Goal: Information Seeking & Learning: Learn about a topic

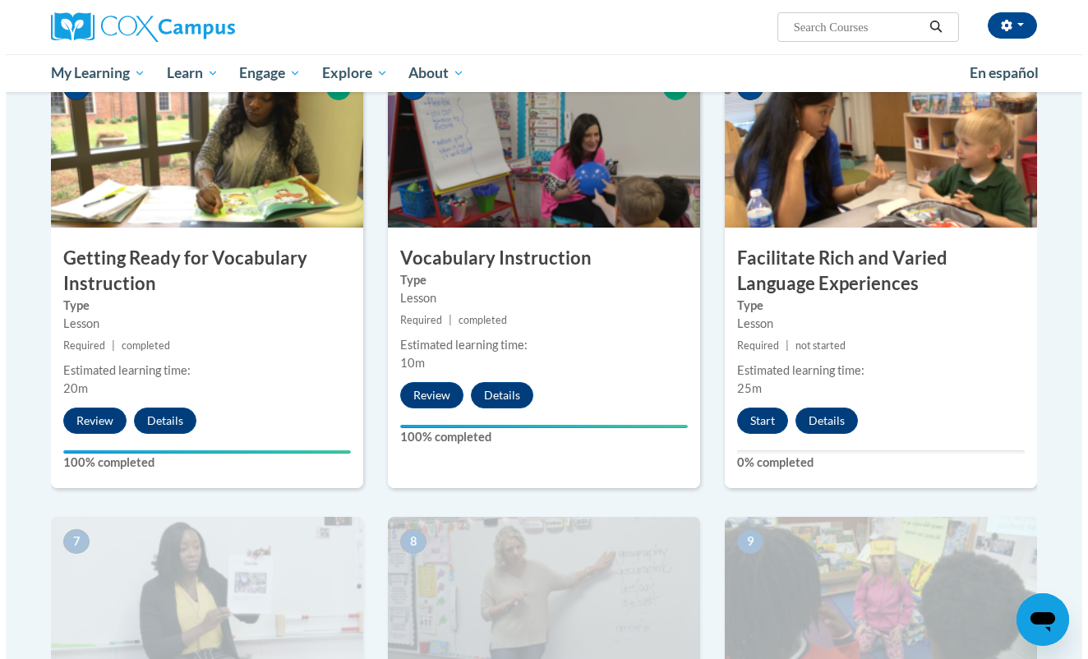
scroll to position [884, 0]
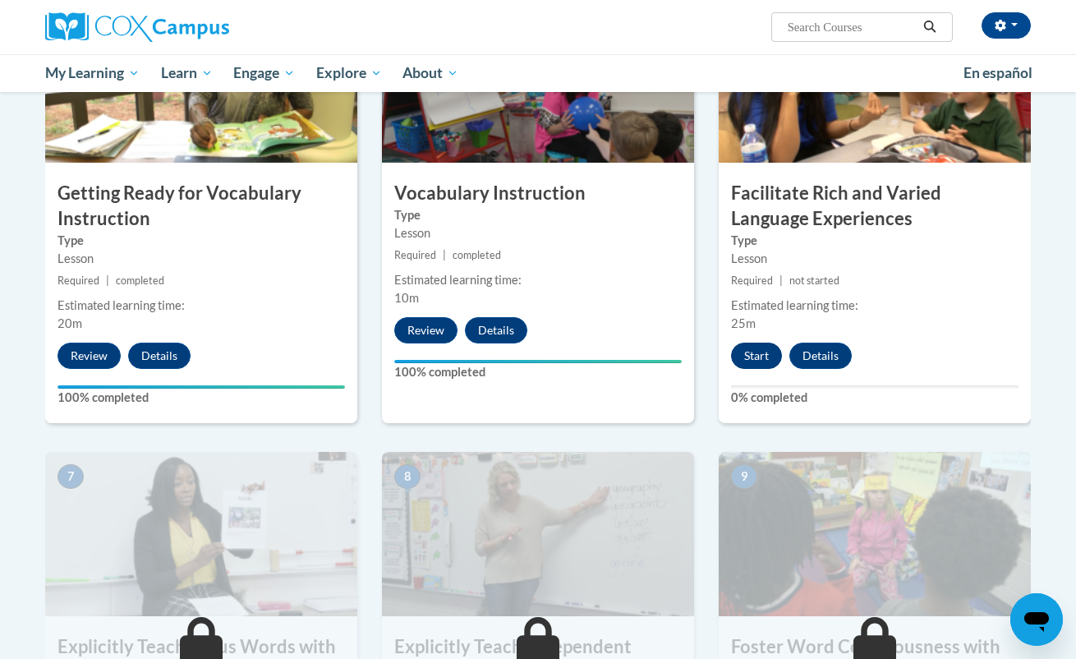
click at [744, 355] on button "Start" at bounding box center [756, 356] width 51 height 26
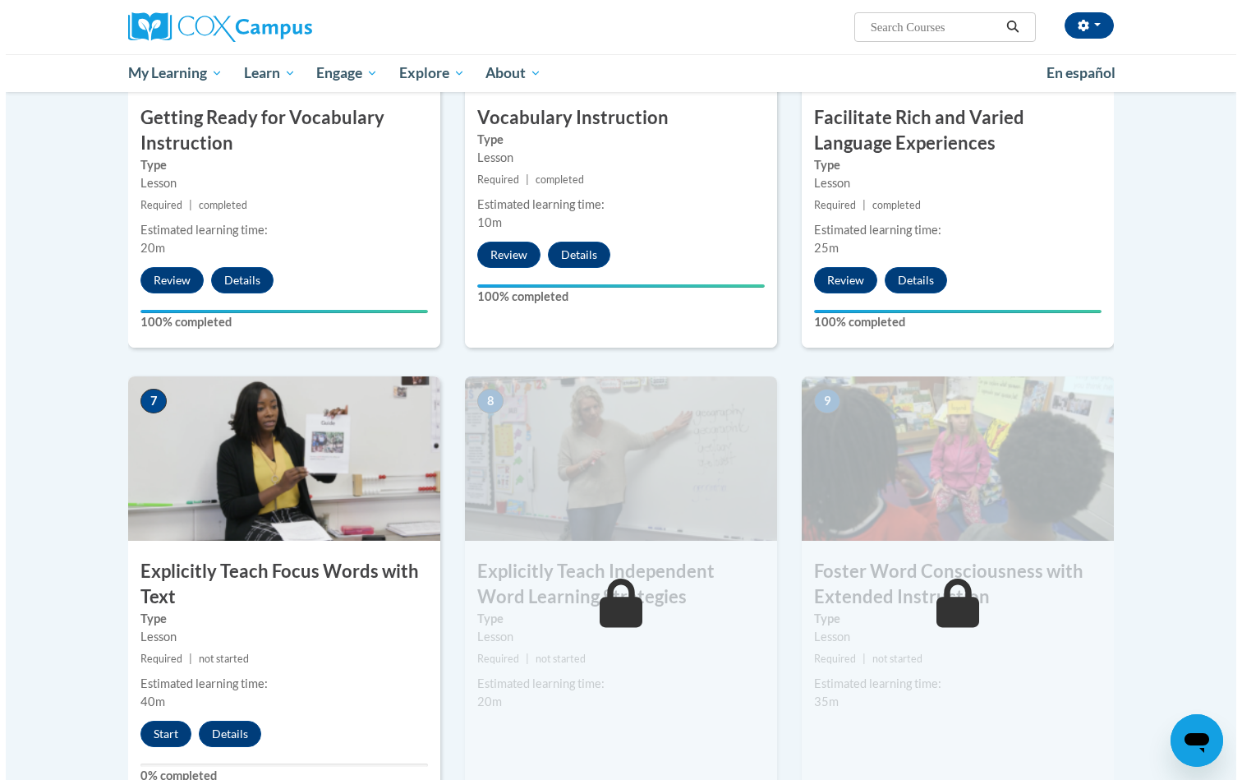
scroll to position [1113, 0]
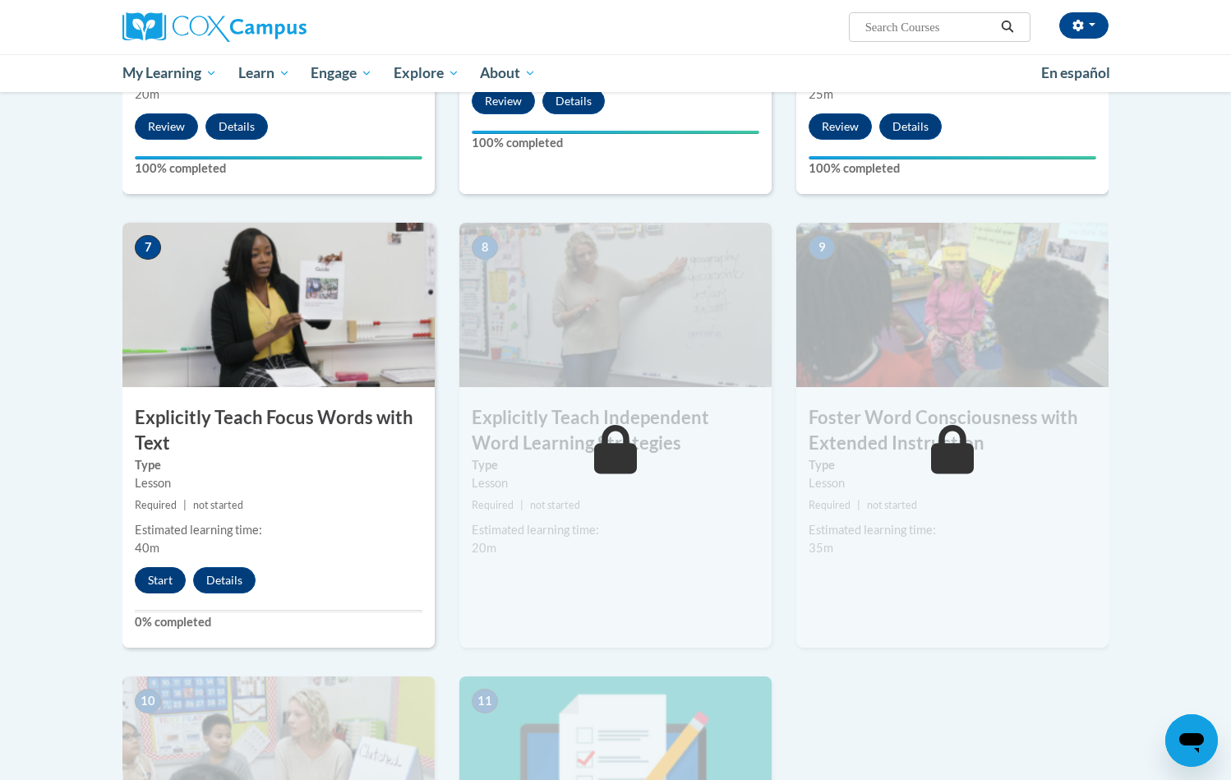
click at [165, 569] on button "Start" at bounding box center [160, 580] width 51 height 26
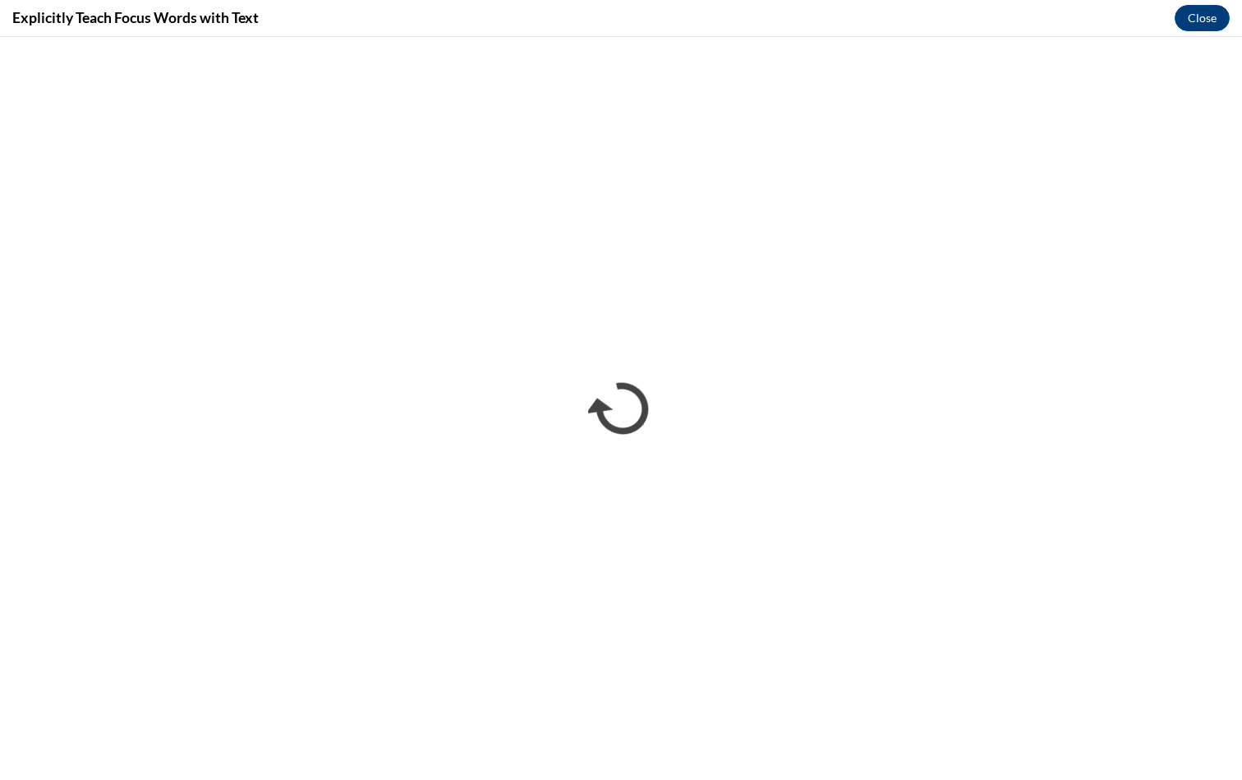
scroll to position [0, 0]
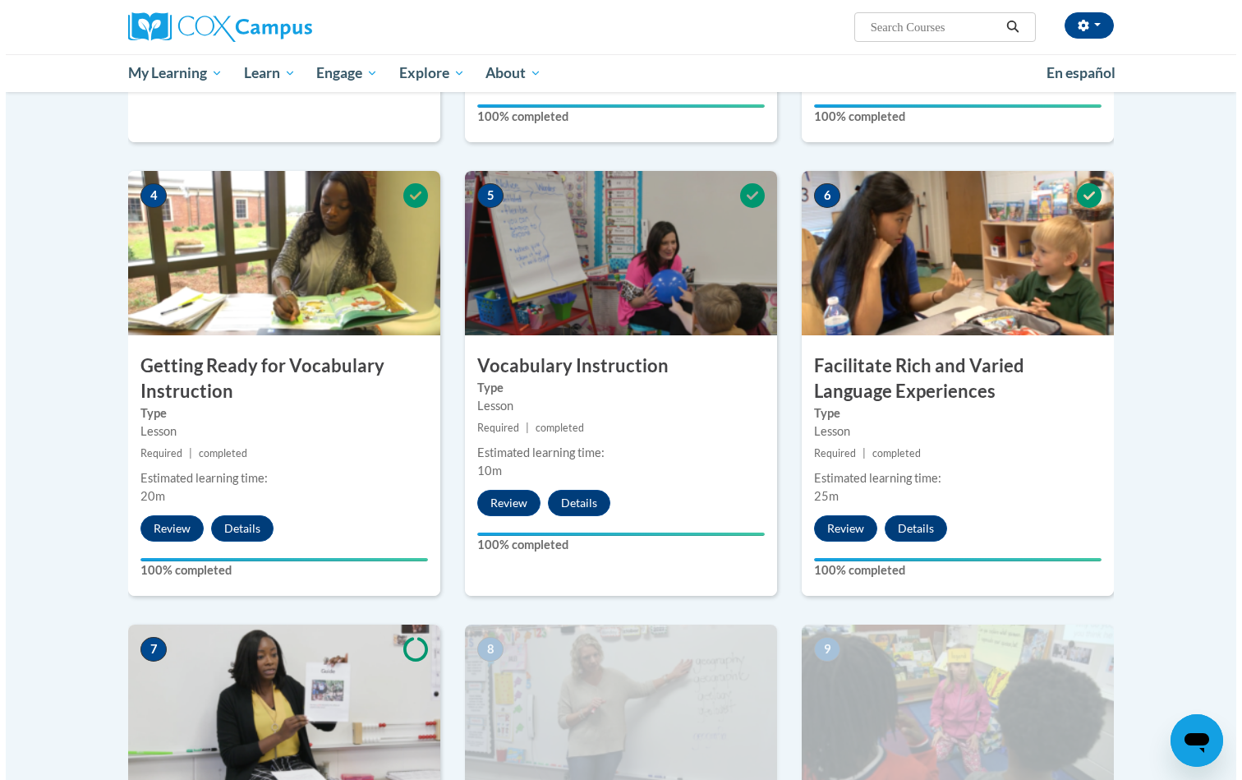
scroll to position [1064, 0]
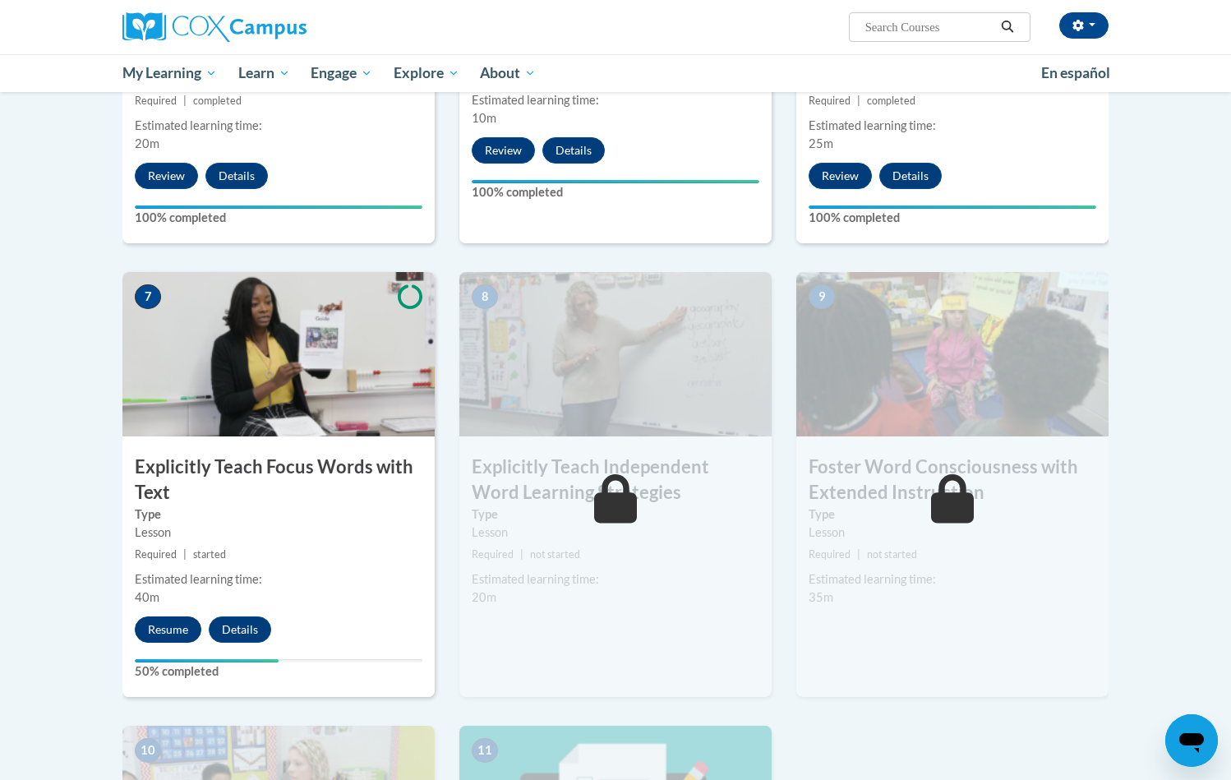
click at [173, 625] on button "Resume" at bounding box center [168, 629] width 67 height 26
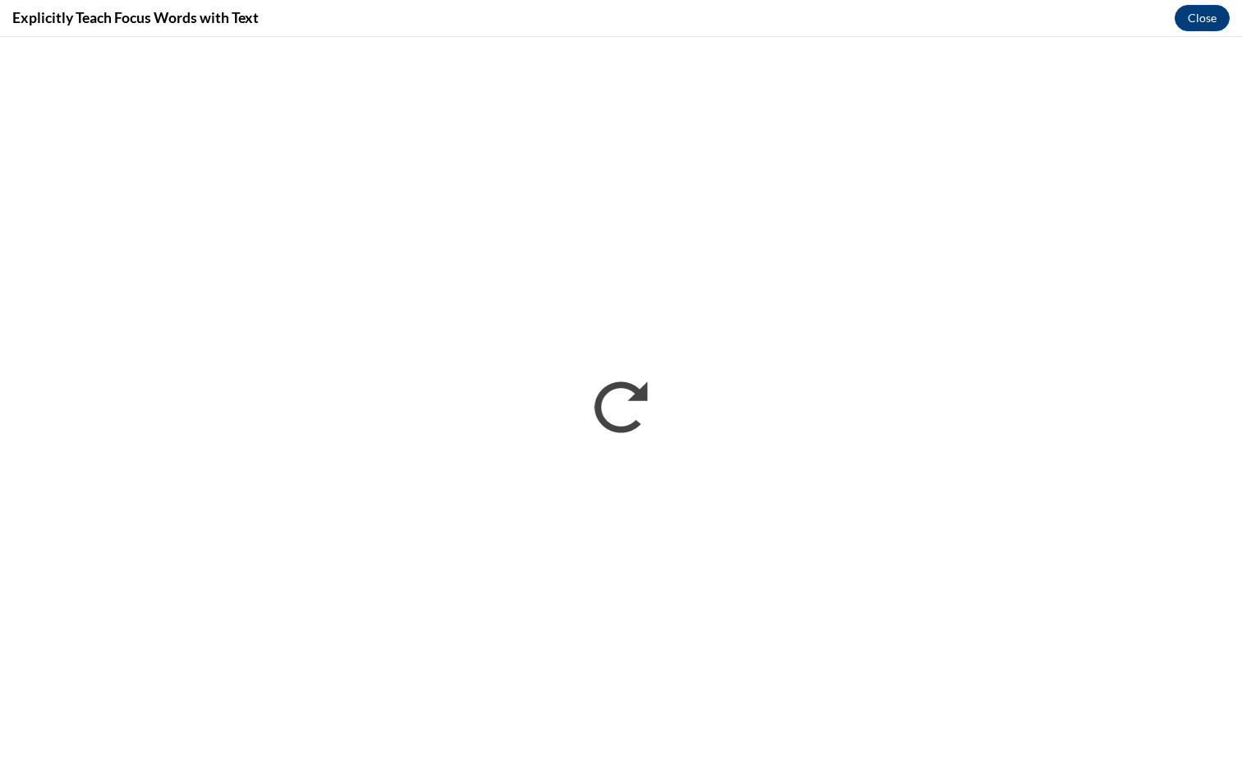
scroll to position [0, 0]
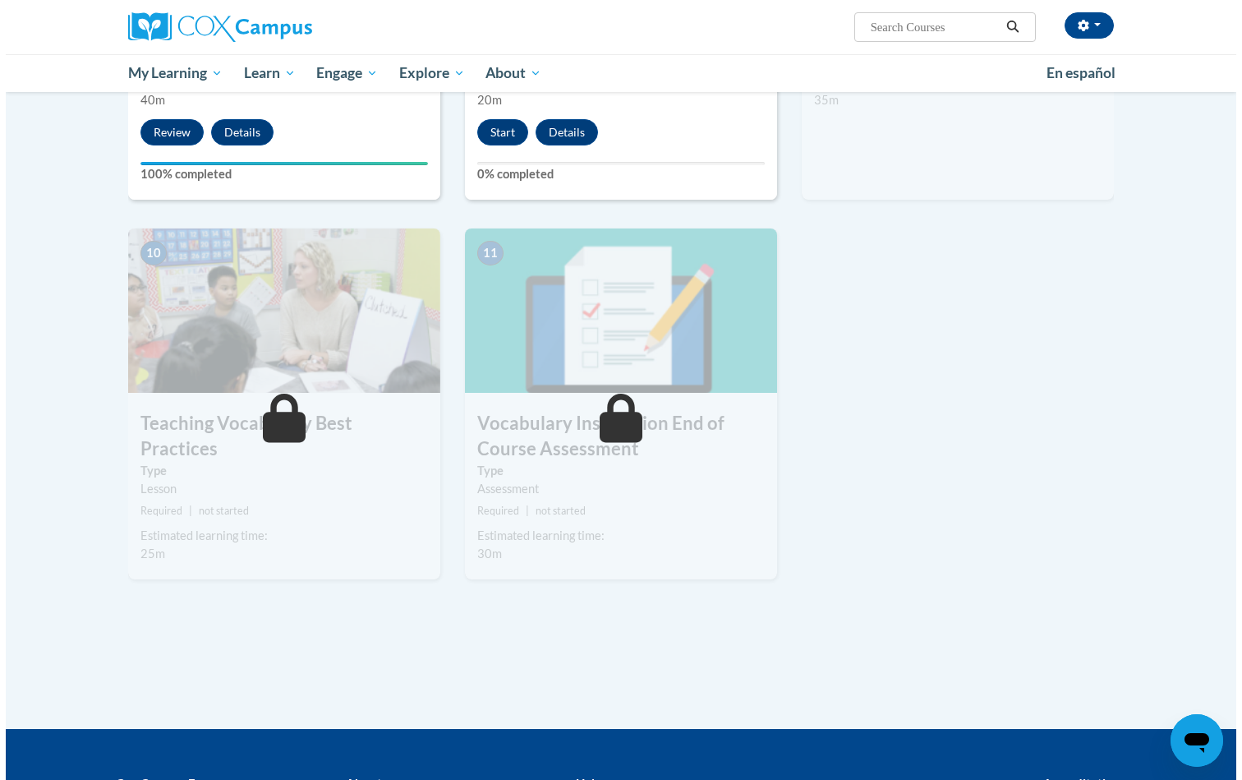
scroll to position [1242, 0]
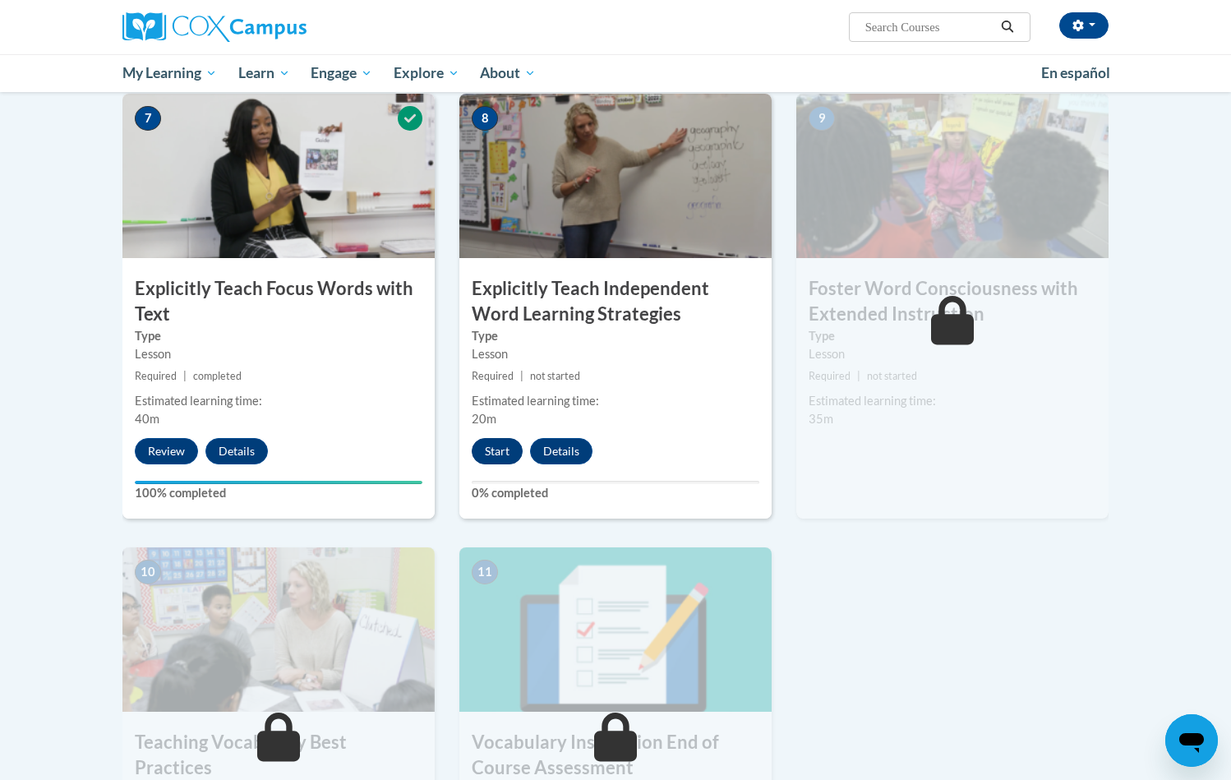
click at [479, 440] on button "Start" at bounding box center [497, 451] width 51 height 26
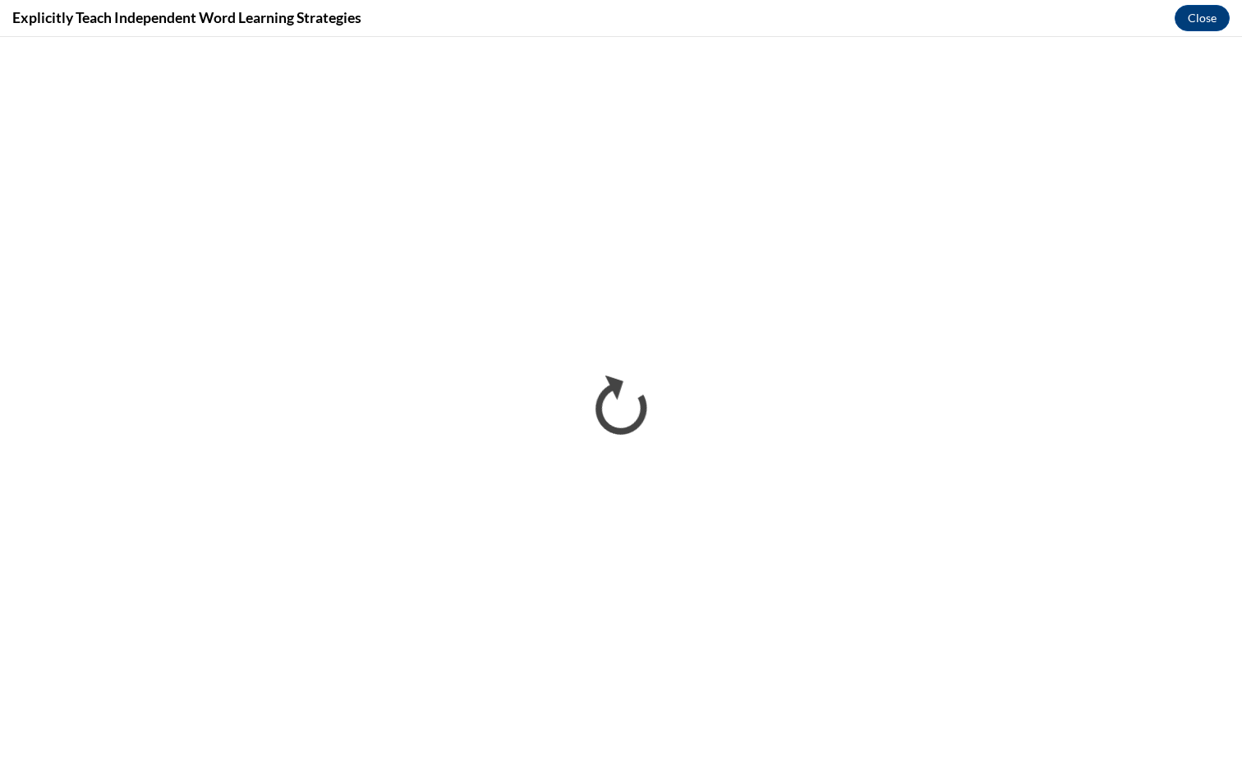
scroll to position [0, 0]
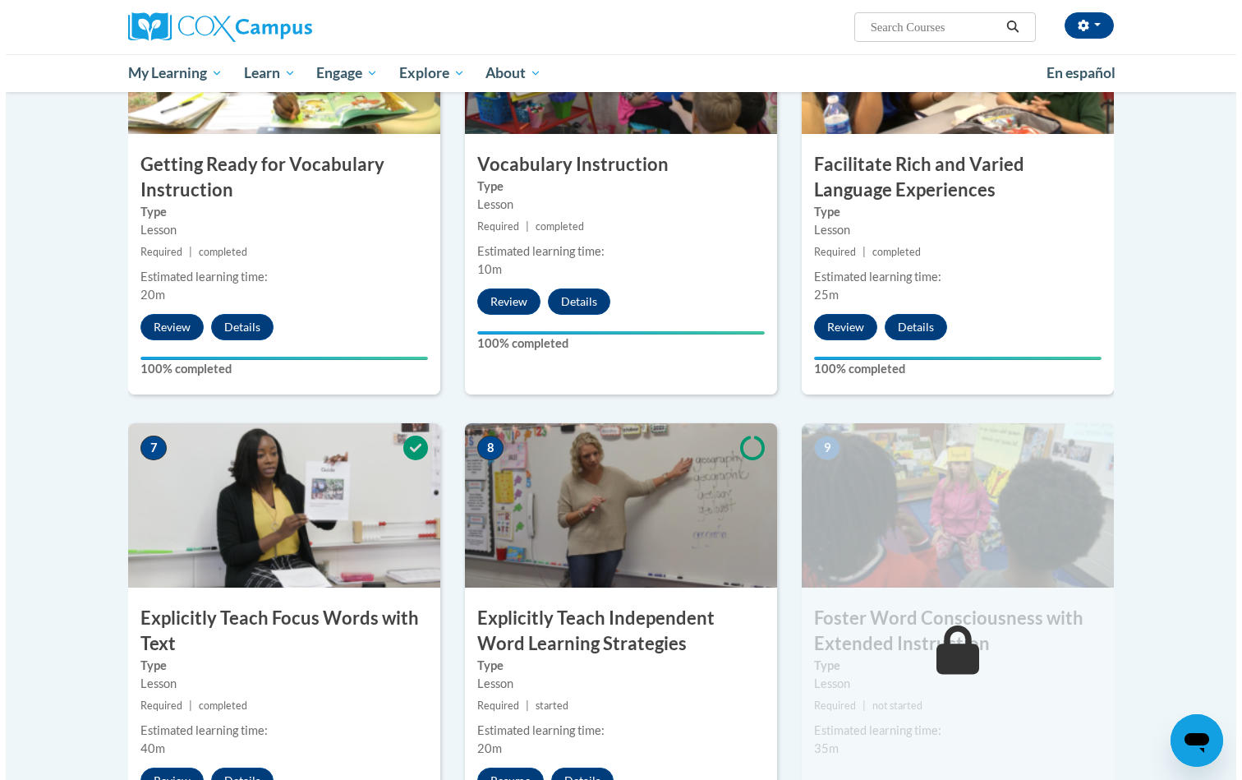
scroll to position [1055, 0]
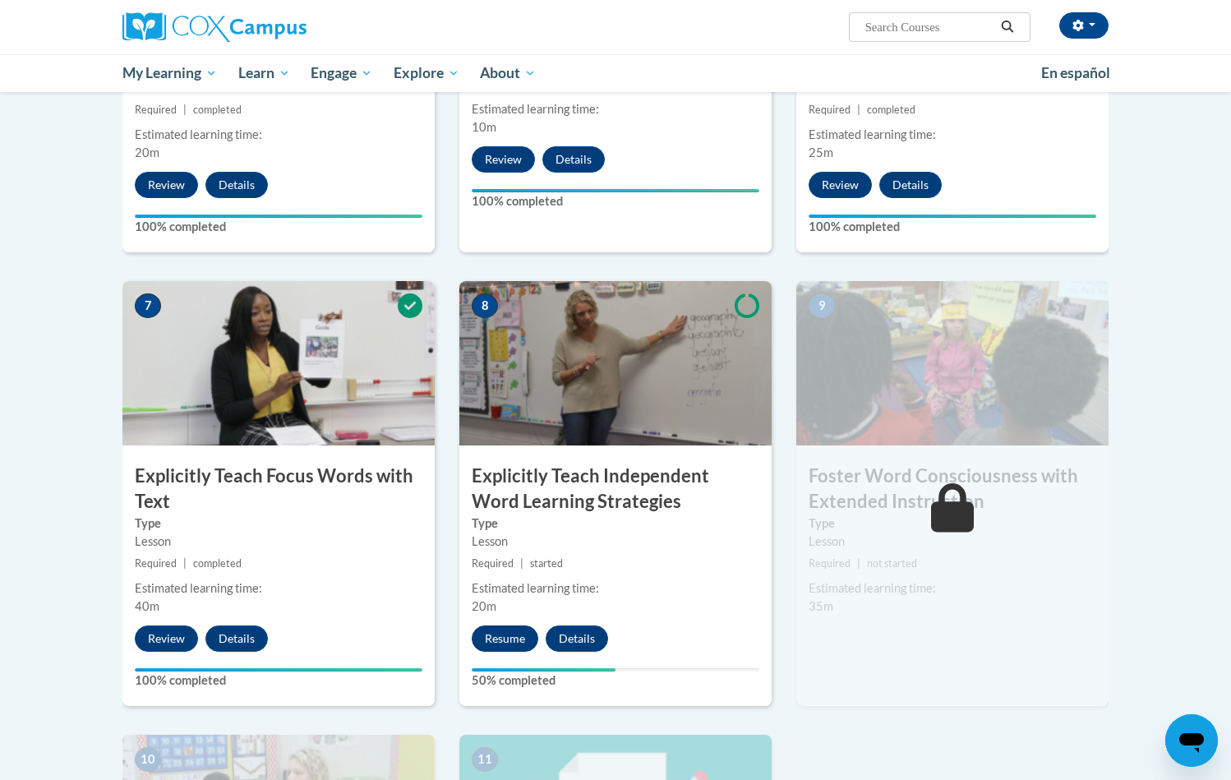
click at [518, 627] on button "Resume" at bounding box center [505, 638] width 67 height 26
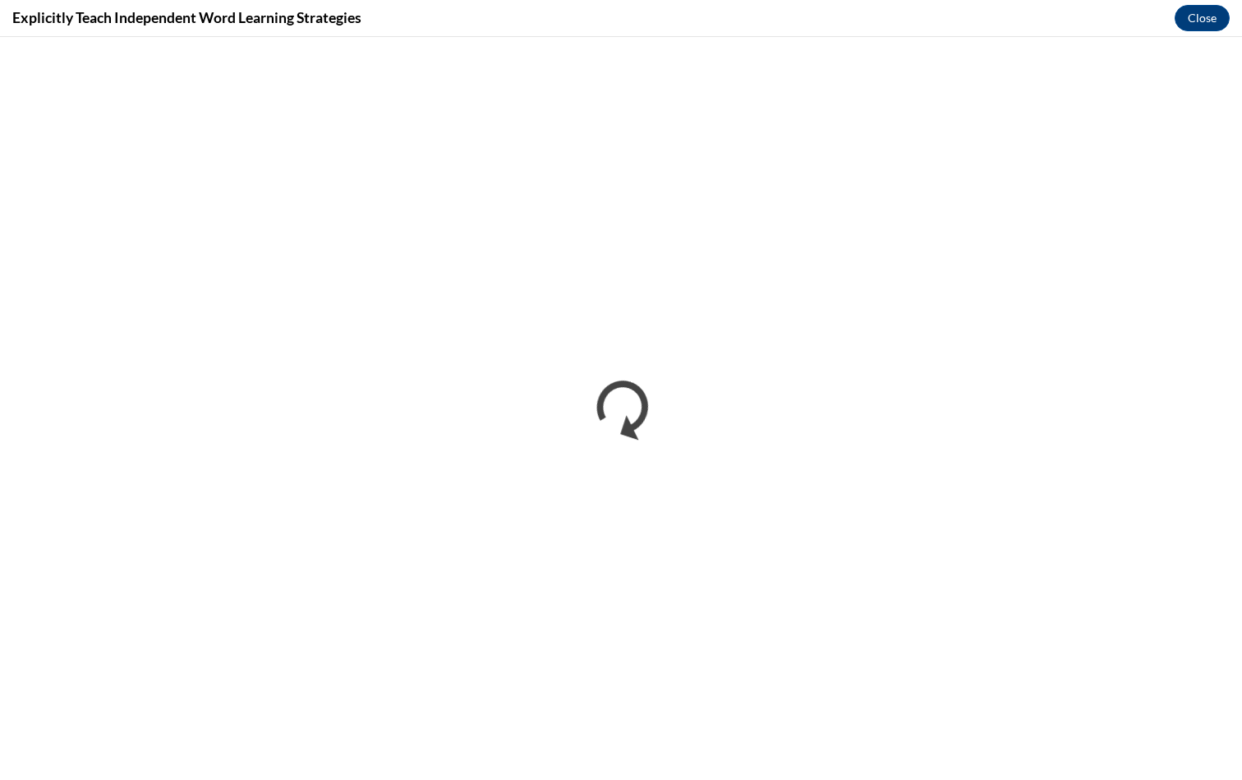
scroll to position [0, 0]
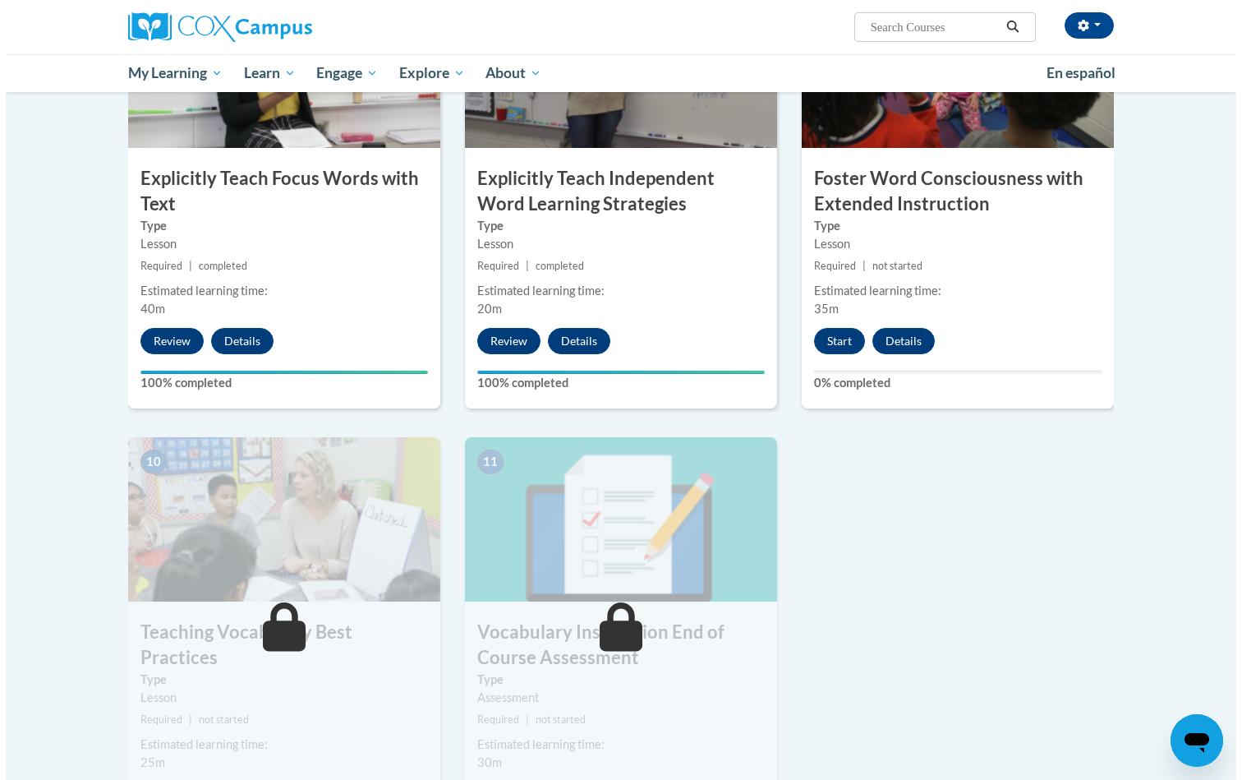
scroll to position [1330, 0]
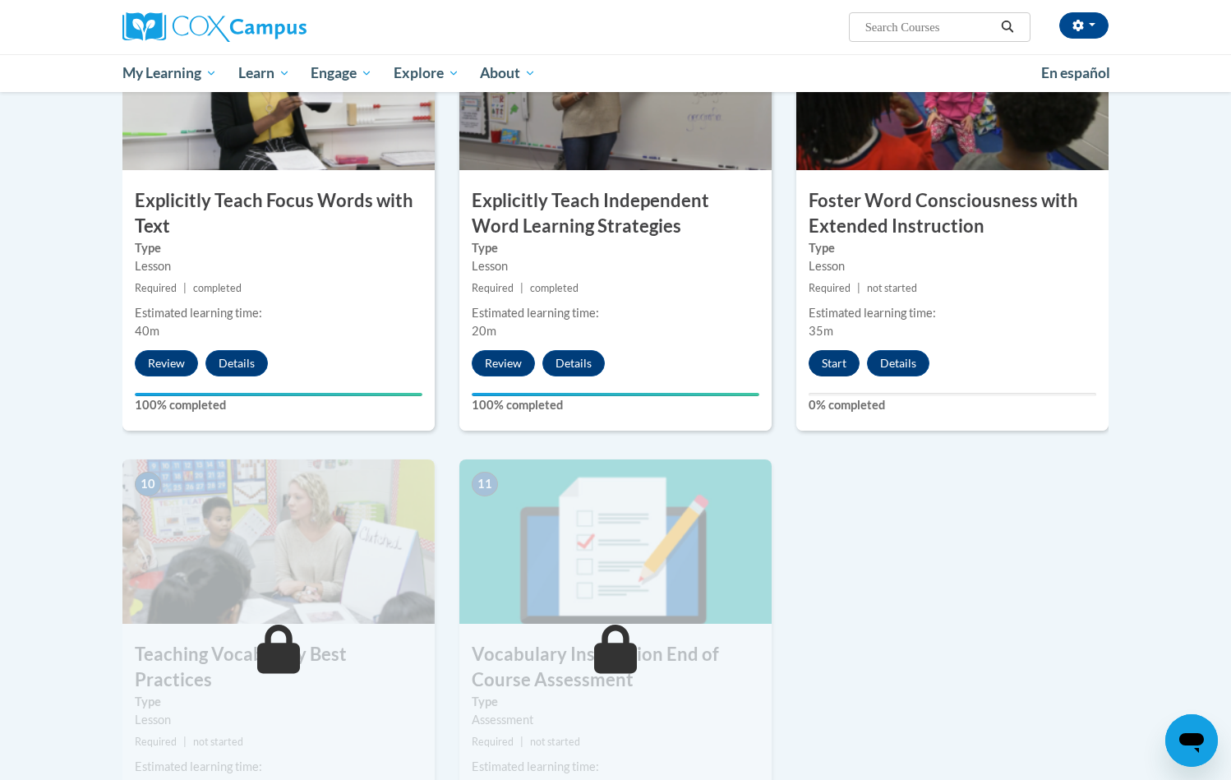
click at [822, 366] on button "Start" at bounding box center [833, 363] width 51 height 26
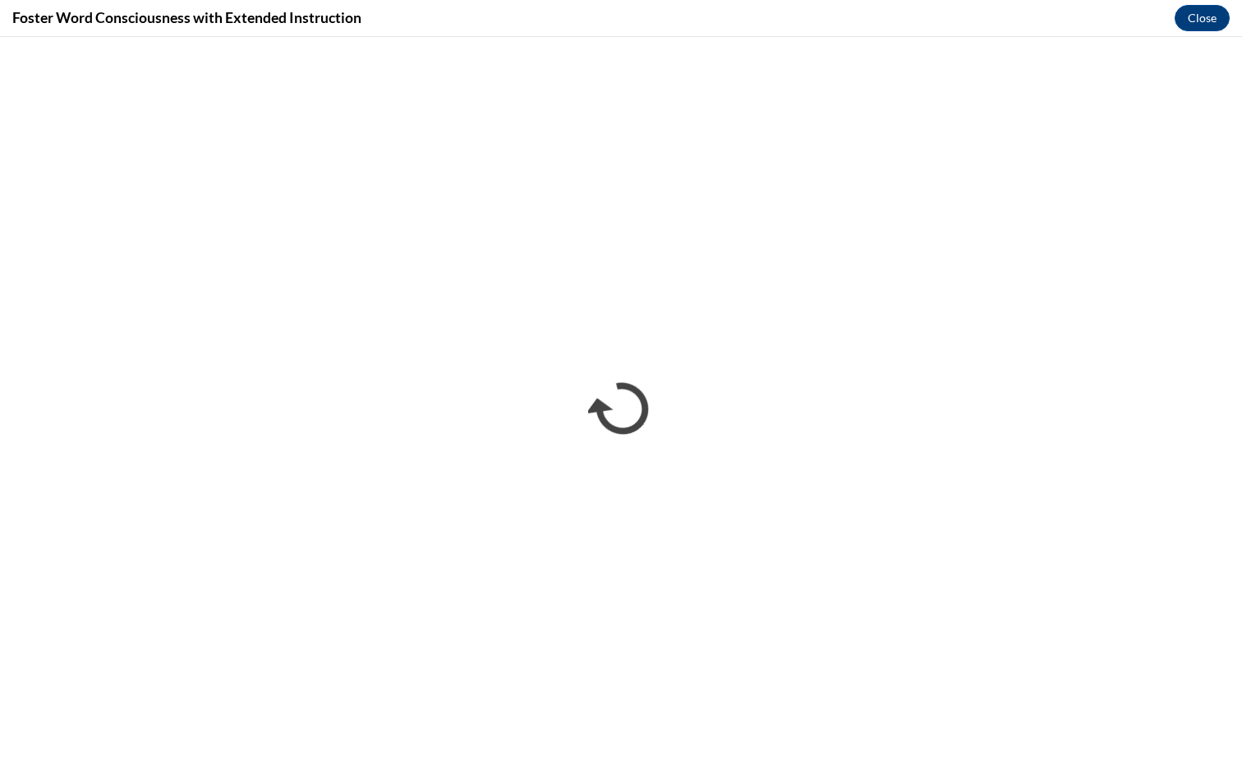
scroll to position [0, 0]
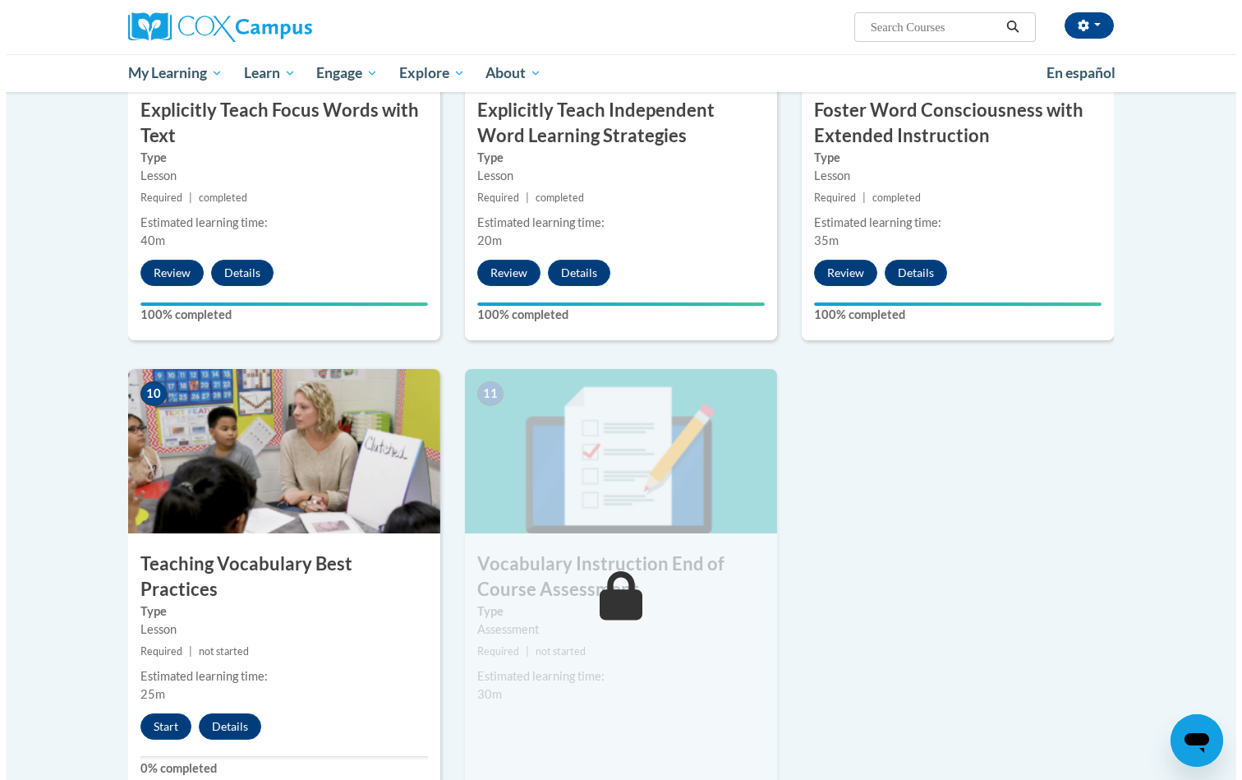
scroll to position [1532, 0]
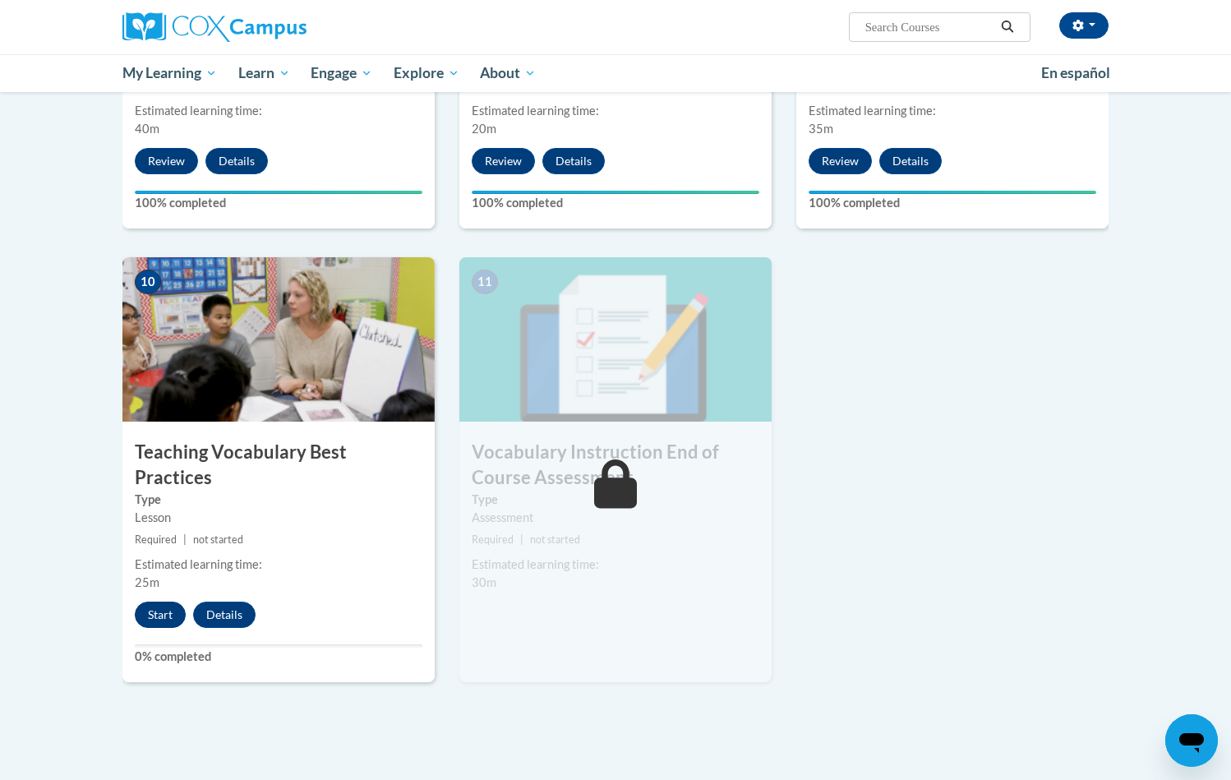
click at [154, 601] on button "Start" at bounding box center [160, 614] width 51 height 26
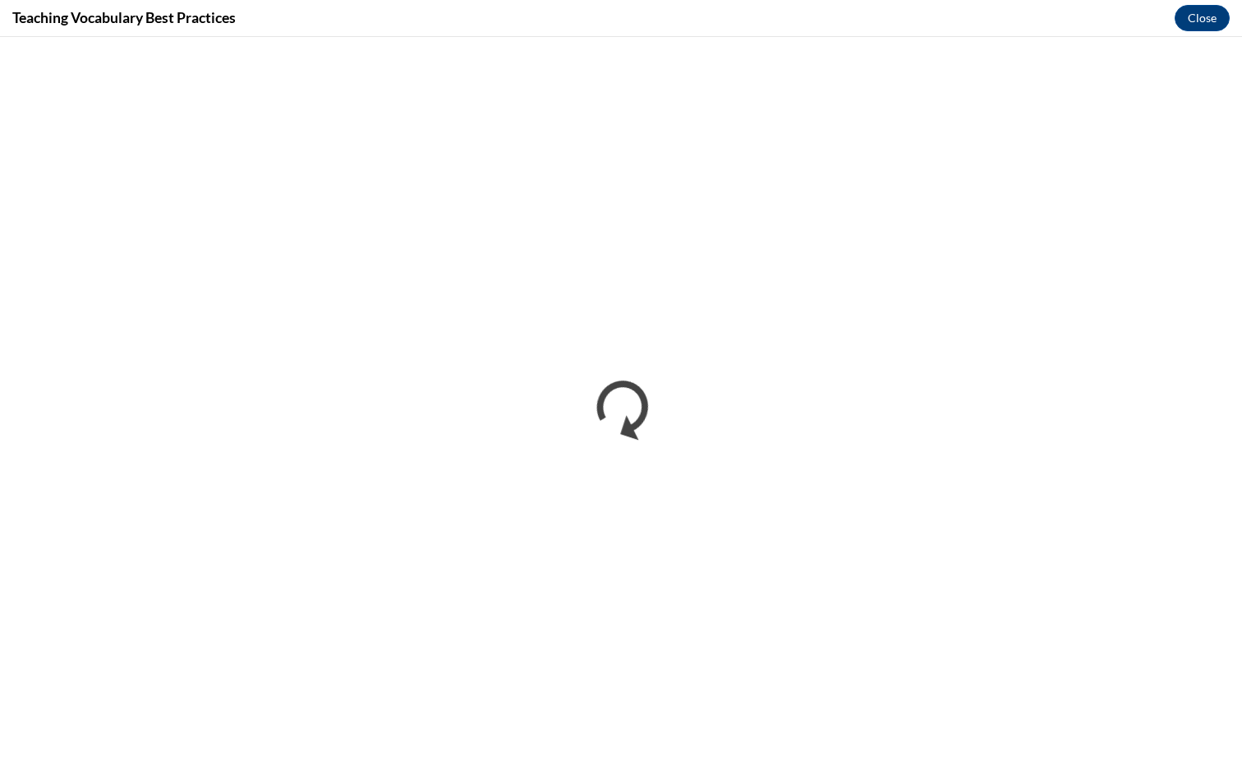
scroll to position [0, 0]
